Goal: Information Seeking & Learning: Learn about a topic

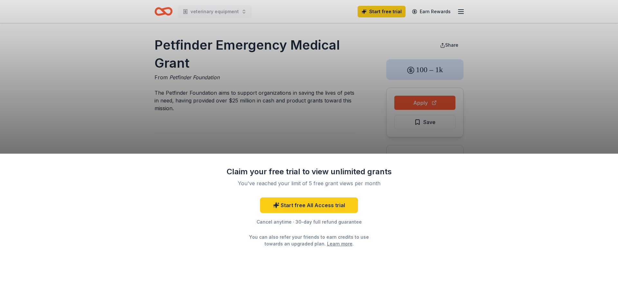
click at [415, 100] on div "Claim your free trial to view unlimited grants You've reached your limit of 5 f…" at bounding box center [309, 153] width 618 height 307
click at [417, 102] on div "Claim your free trial to view unlimited grants You've reached your limit of 5 f…" at bounding box center [309, 153] width 618 height 307
click at [428, 102] on div "Claim your free trial to view unlimited grants You've reached your limit of 5 f…" at bounding box center [309, 153] width 618 height 307
click at [335, 207] on link "Start free All Access trial" at bounding box center [309, 204] width 98 height 15
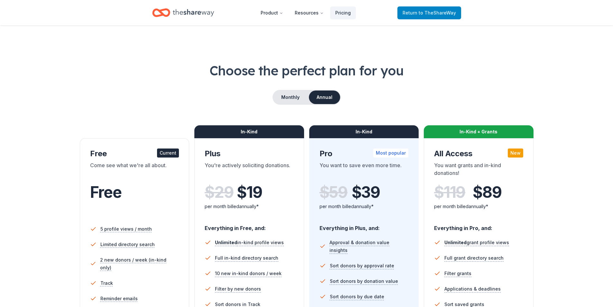
click at [441, 13] on span "to TheShareWay" at bounding box center [437, 12] width 37 height 5
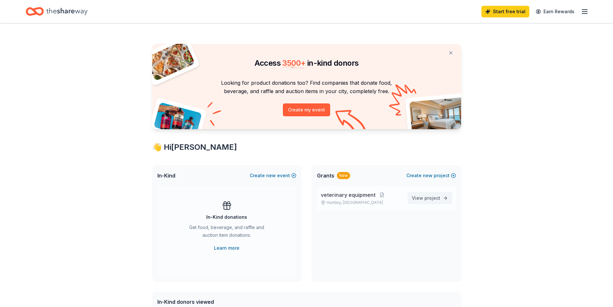
click at [419, 196] on span "View project" at bounding box center [426, 198] width 28 height 8
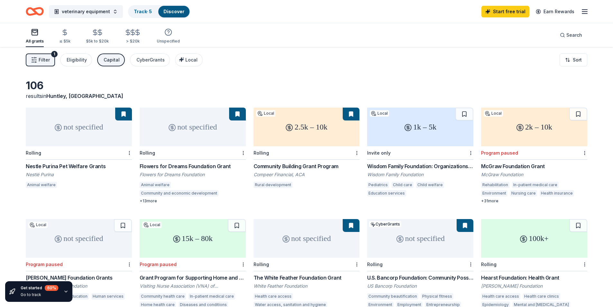
click at [69, 164] on div "Nestle Purina Pet Welfare Grants" at bounding box center [79, 166] width 106 height 8
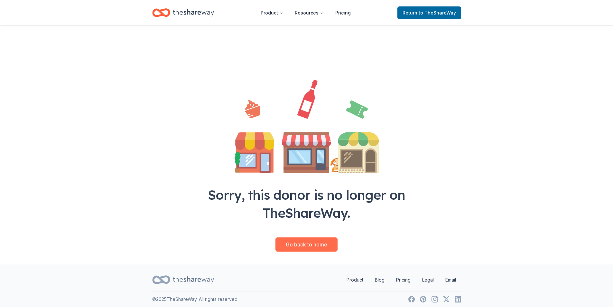
click at [306, 245] on link "Go back to home" at bounding box center [307, 244] width 62 height 14
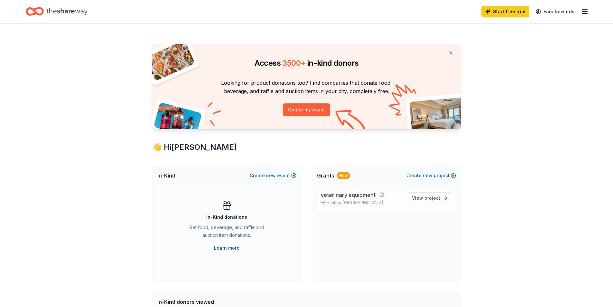
click at [361, 192] on span "veterinary equipment" at bounding box center [348, 195] width 55 height 8
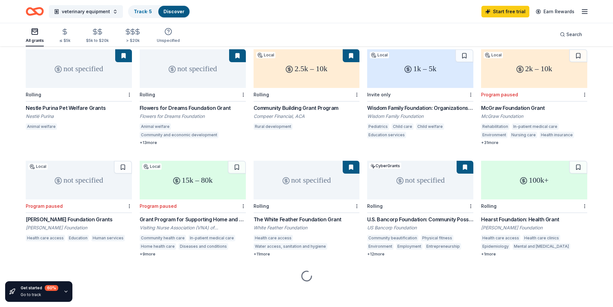
scroll to position [60, 0]
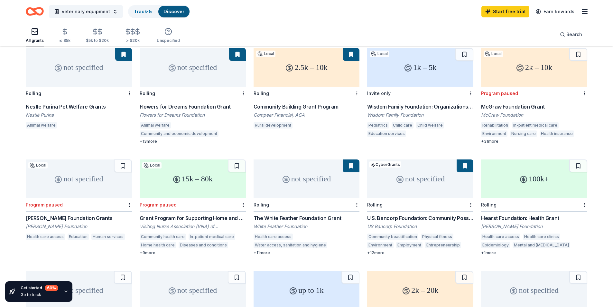
click at [377, 251] on div "+ 12 more" at bounding box center [420, 252] width 106 height 5
click at [508, 217] on div "Hearst Foundation: Health Grant" at bounding box center [534, 218] width 106 height 8
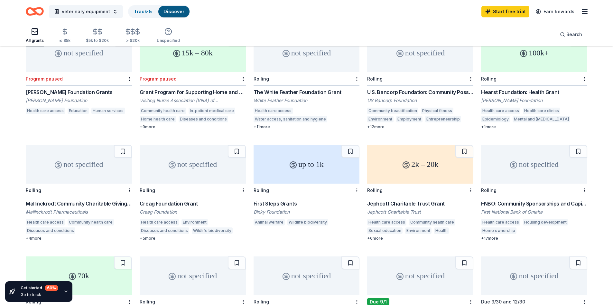
scroll to position [221, 0]
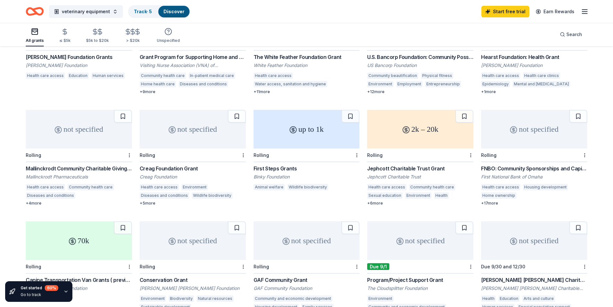
click at [289, 168] on div "First Steps Grants" at bounding box center [307, 168] width 106 height 8
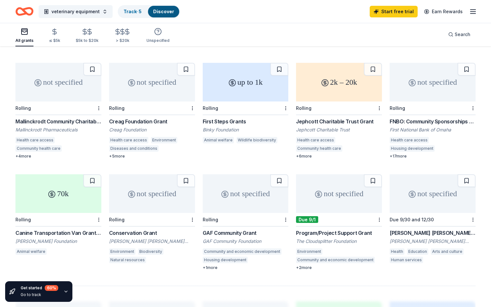
scroll to position [317, 0]
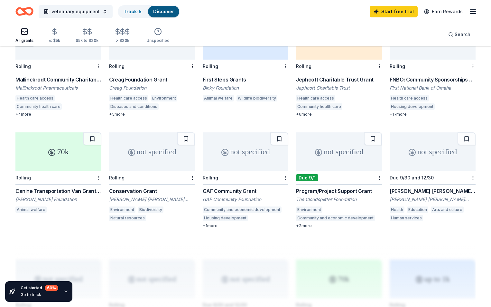
click at [85, 187] on div "Canine Transportation Van Grants ( previously Mobile Adoption Van Grants)" at bounding box center [58, 191] width 86 height 8
click at [67, 187] on div "Canine Transportation Van Grants ( previously Mobile Adoption Van Grants)" at bounding box center [58, 191] width 86 height 8
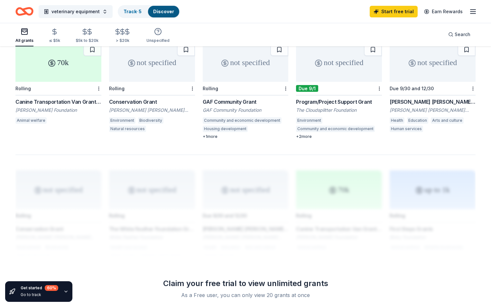
scroll to position [446, 0]
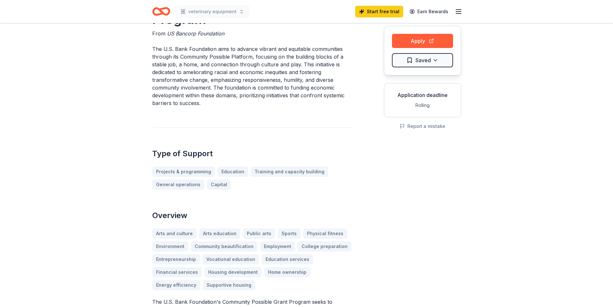
scroll to position [64, 0]
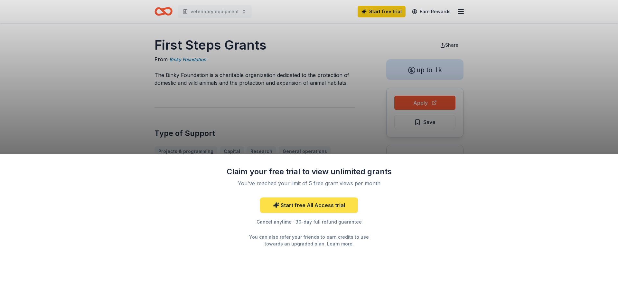
click at [296, 205] on link "Start free All Access trial" at bounding box center [309, 204] width 98 height 15
click at [423, 104] on div "Claim your free trial to view unlimited grants You've reached your limit of 5 f…" at bounding box center [309, 153] width 618 height 307
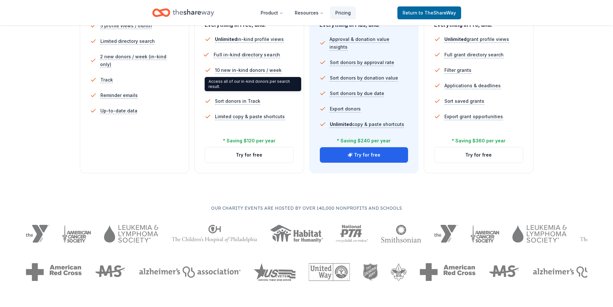
scroll to position [225, 0]
